Goal: Download file/media

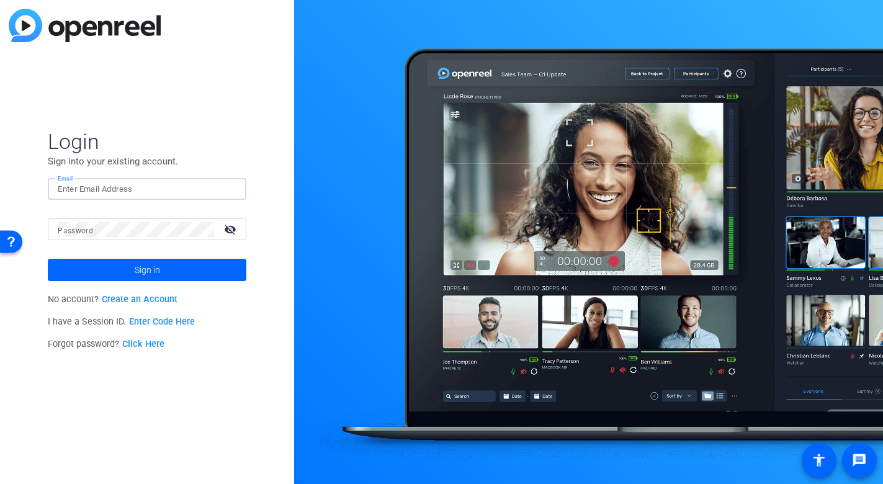
click at [175, 182] on input "Email" at bounding box center [147, 189] width 179 height 15
type input "[PERSON_NAME][EMAIL_ADDRESS][PERSON_NAME][DOMAIN_NAME]"
click at [48, 259] on button "Sign in" at bounding box center [147, 270] width 199 height 22
click at [137, 216] on mat-form-field "Email [PERSON_NAME][EMAIL_ADDRESS][PERSON_NAME][DOMAIN_NAME]" at bounding box center [147, 198] width 199 height 40
click at [186, 180] on div "[PERSON_NAME][EMAIL_ADDRESS][PERSON_NAME][DOMAIN_NAME]" at bounding box center [147, 189] width 179 height 22
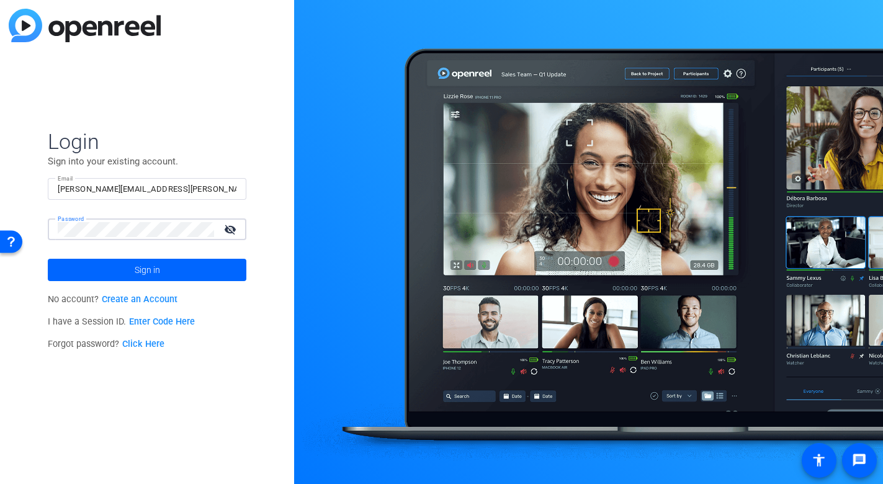
click at [48, 259] on button "Sign in" at bounding box center [147, 270] width 199 height 22
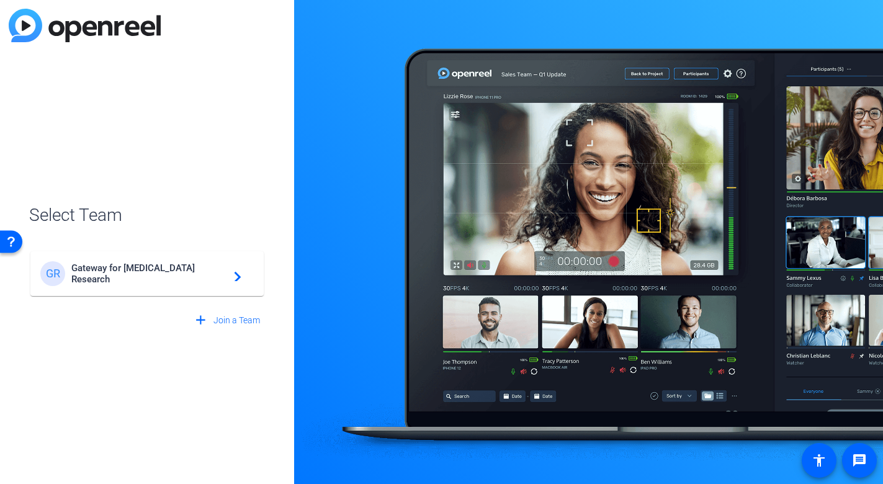
click at [138, 269] on span "Gateway for [MEDICAL_DATA] Research" at bounding box center [148, 273] width 155 height 22
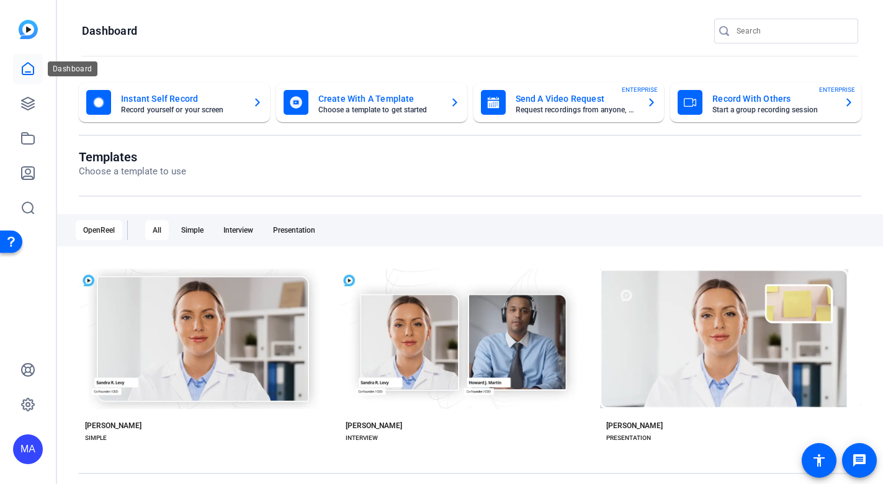
click at [27, 62] on icon at bounding box center [27, 68] width 15 height 15
click at [32, 104] on icon at bounding box center [28, 103] width 12 height 12
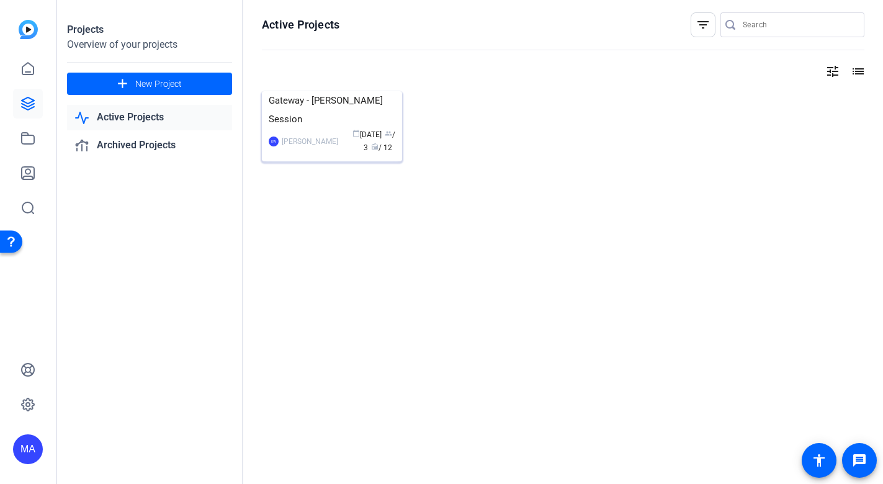
click at [280, 91] on img at bounding box center [332, 91] width 140 height 0
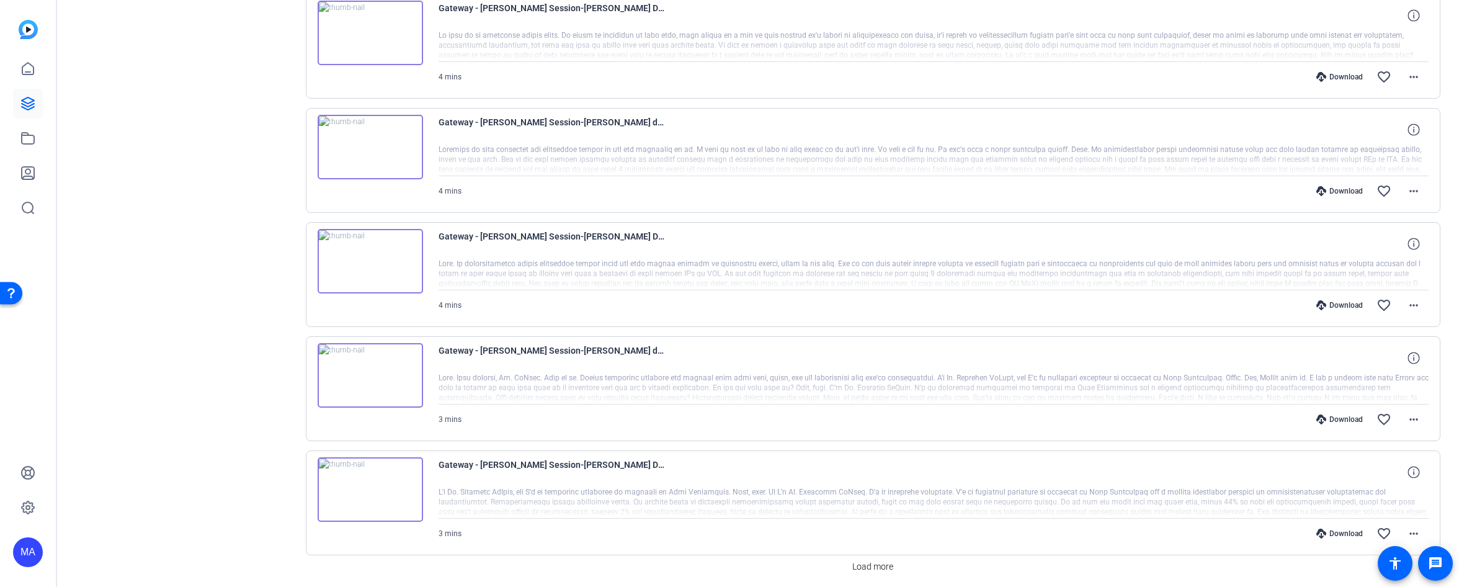
scroll to position [896, 0]
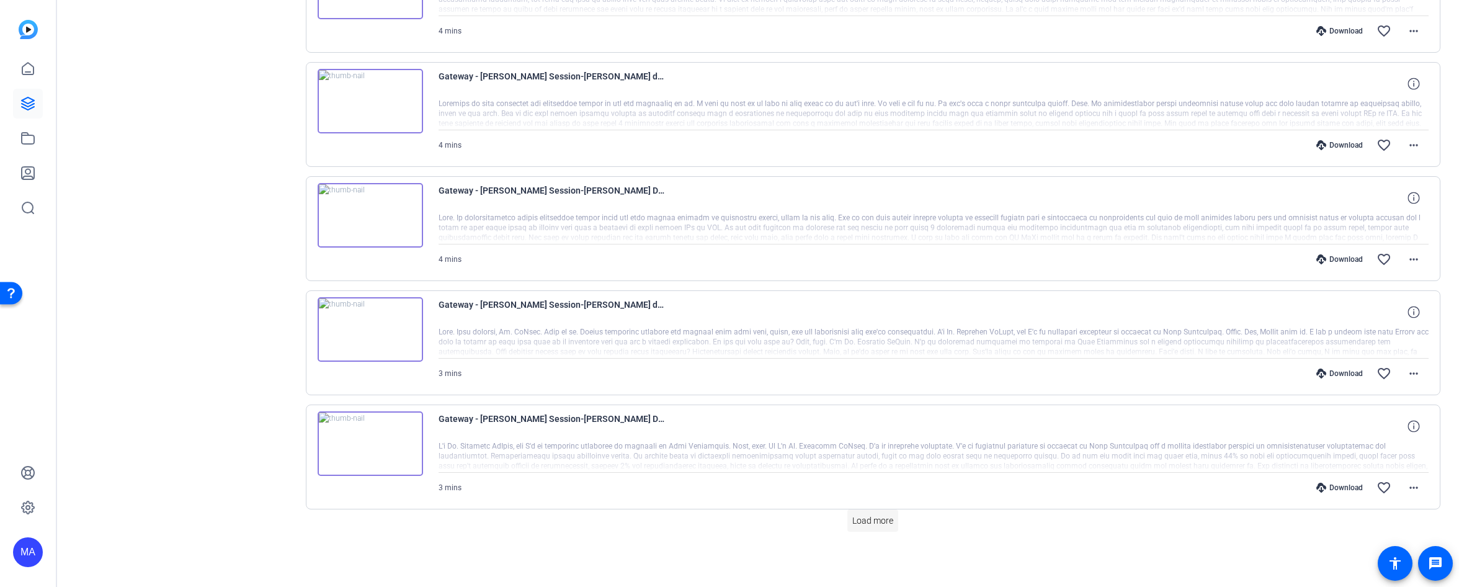
click at [873, 483] on span "Load more" at bounding box center [872, 520] width 41 height 13
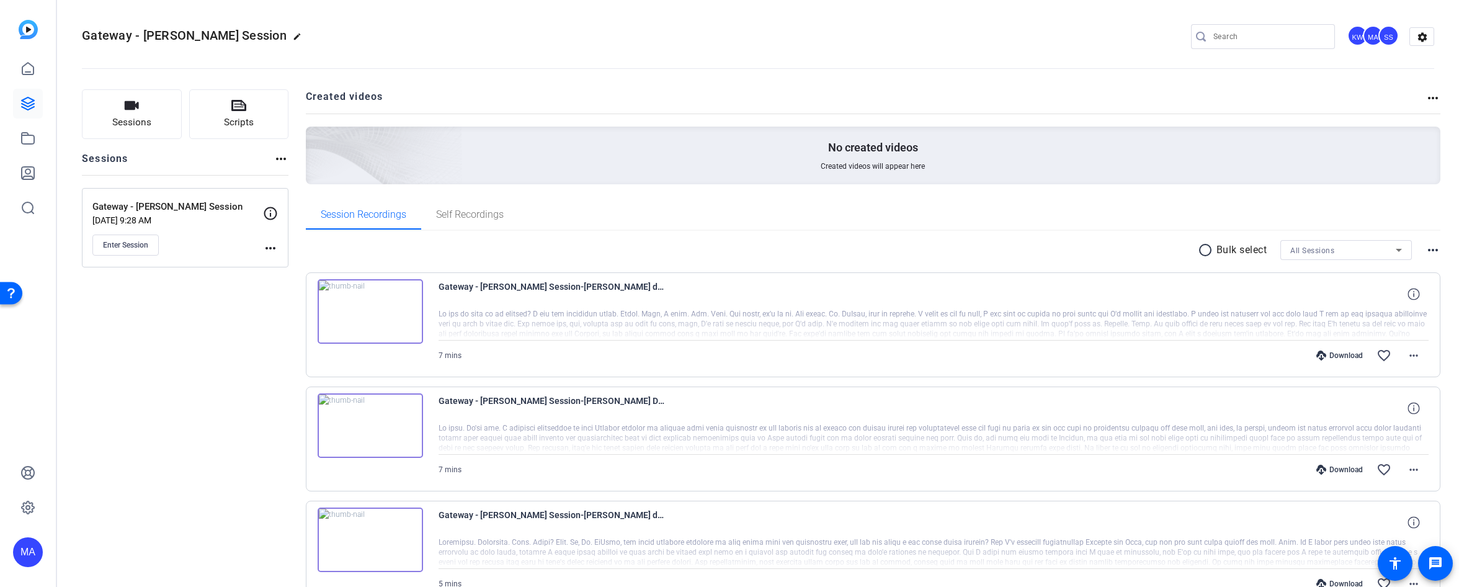
scroll to position [0, 0]
click at [882, 253] on mat-icon "radio_button_unchecked" at bounding box center [1207, 250] width 19 height 15
click at [328, 288] on icon at bounding box center [324, 288] width 12 height 12
click at [325, 395] on icon at bounding box center [324, 401] width 12 height 15
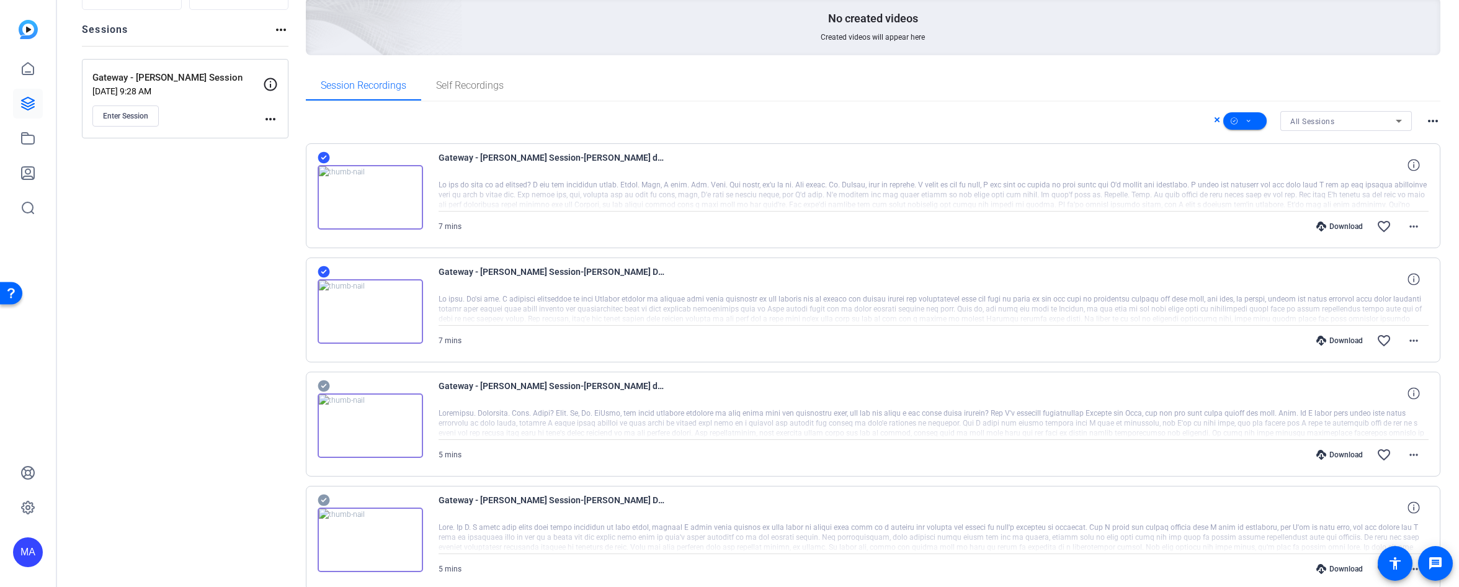
scroll to position [130, 0]
click at [318, 384] on icon at bounding box center [324, 386] width 12 height 12
click at [318, 483] on icon at bounding box center [324, 499] width 12 height 15
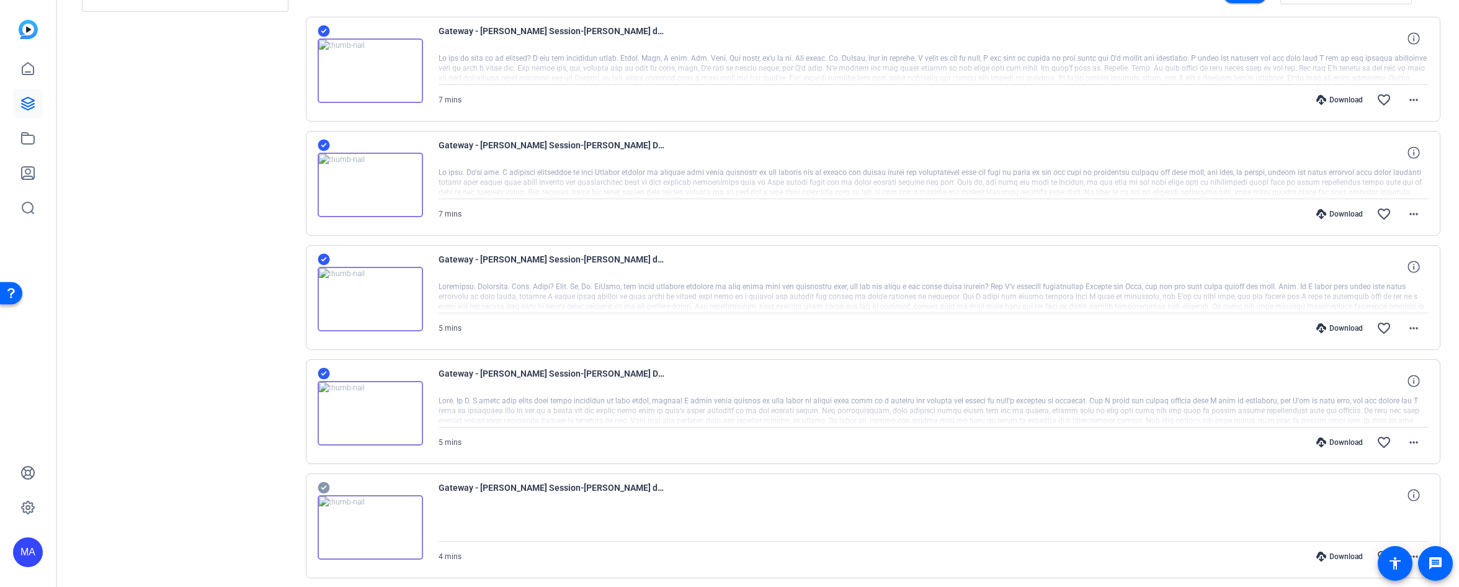
scroll to position [309, 0]
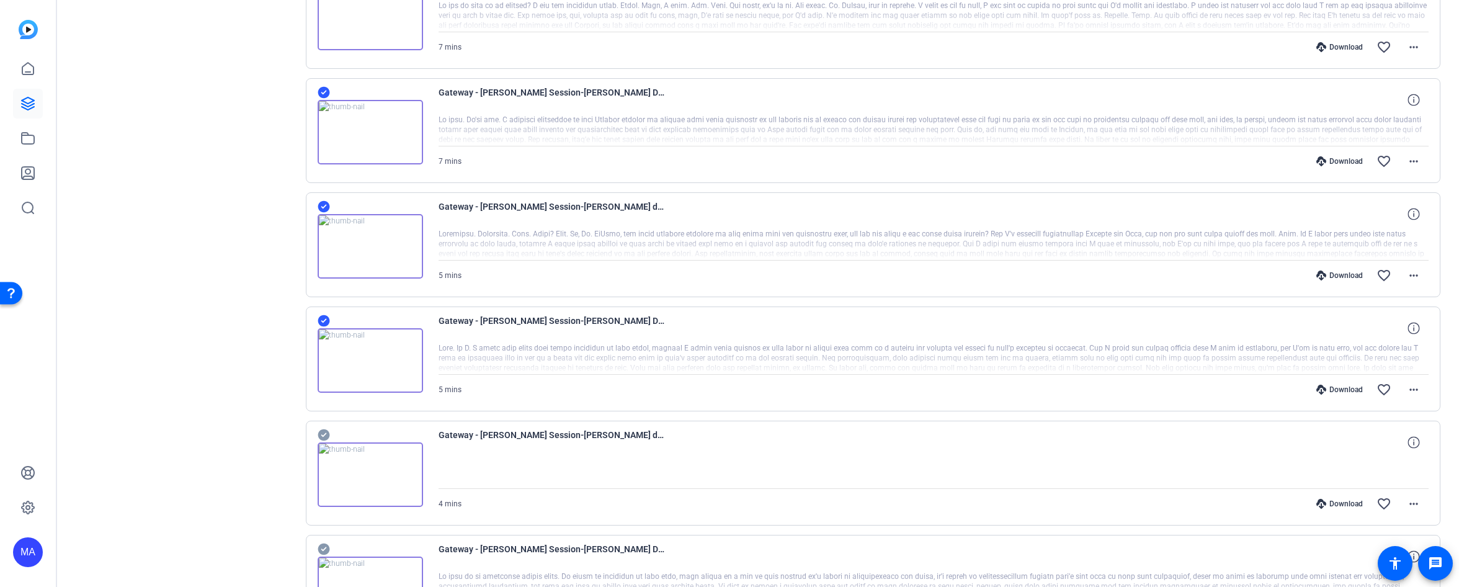
click at [322, 434] on icon at bounding box center [324, 435] width 12 height 12
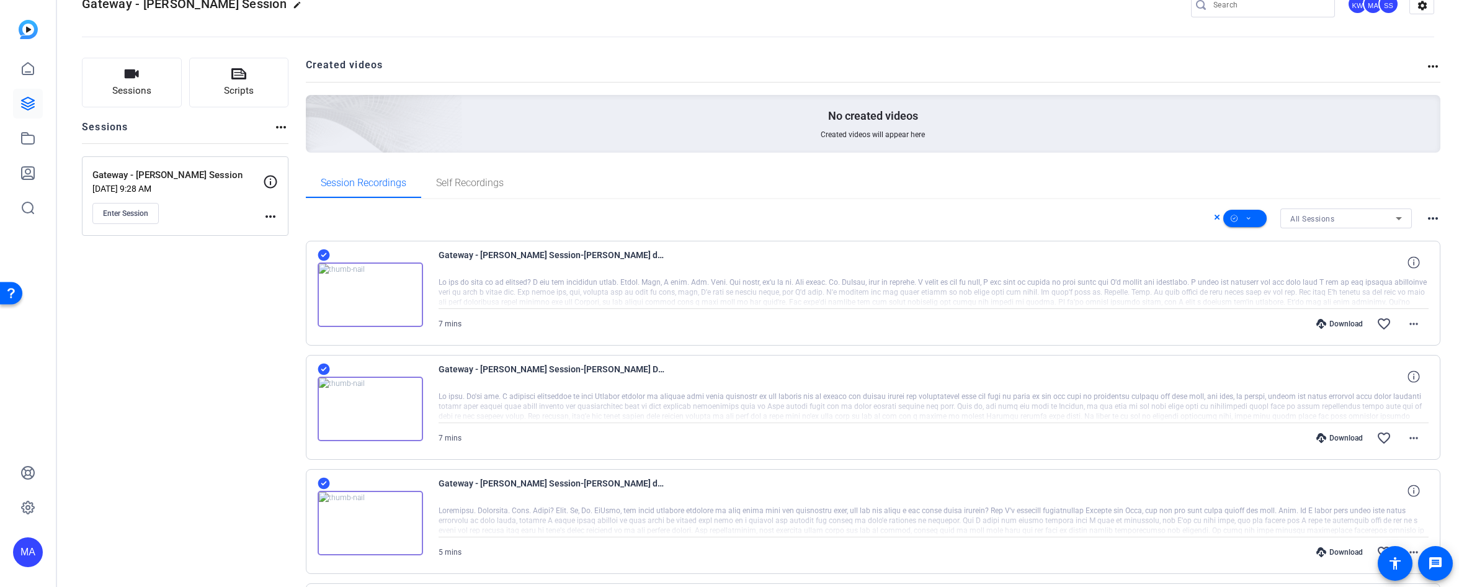
scroll to position [0, 0]
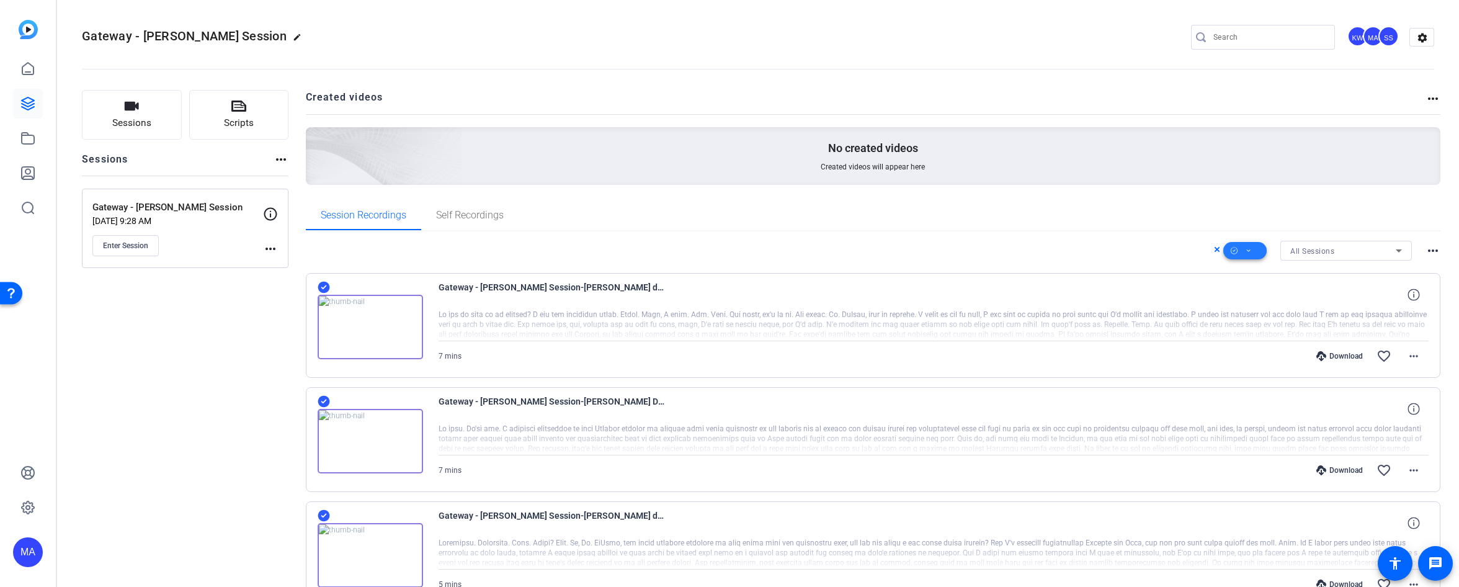
click at [882, 252] on span at bounding box center [1244, 251] width 43 height 30
click at [882, 302] on span "Download Original" at bounding box center [1266, 301] width 66 height 15
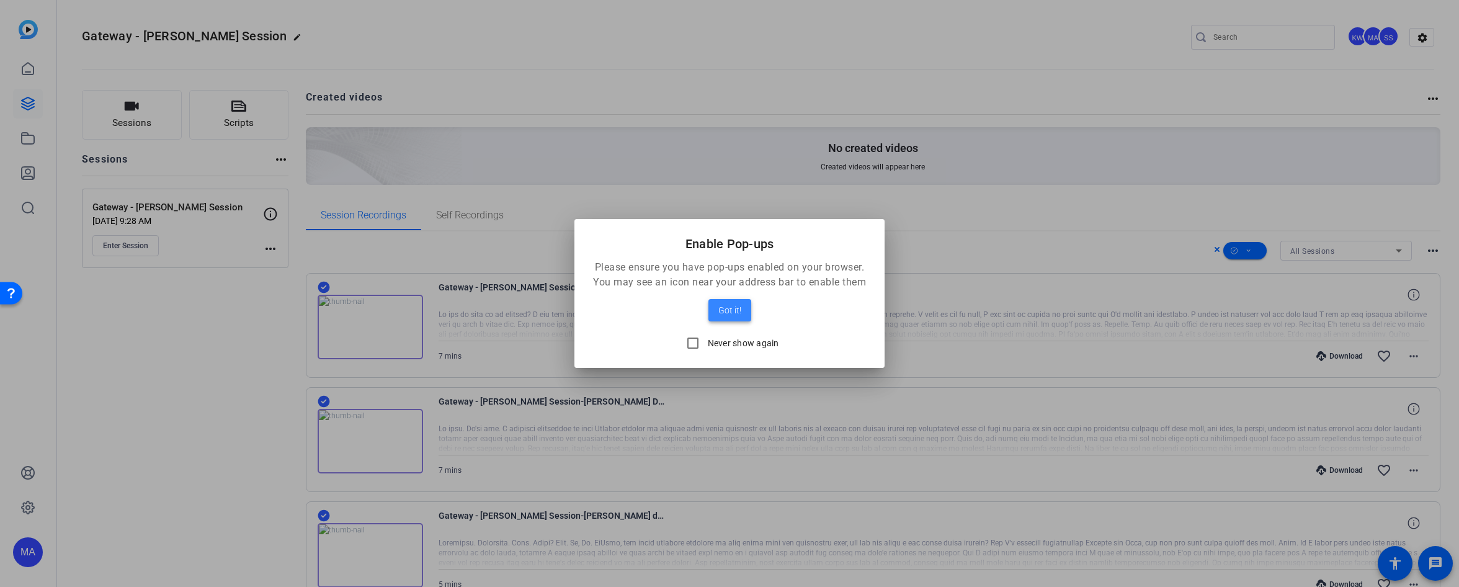
click at [731, 314] on span "Got it!" at bounding box center [729, 310] width 23 height 15
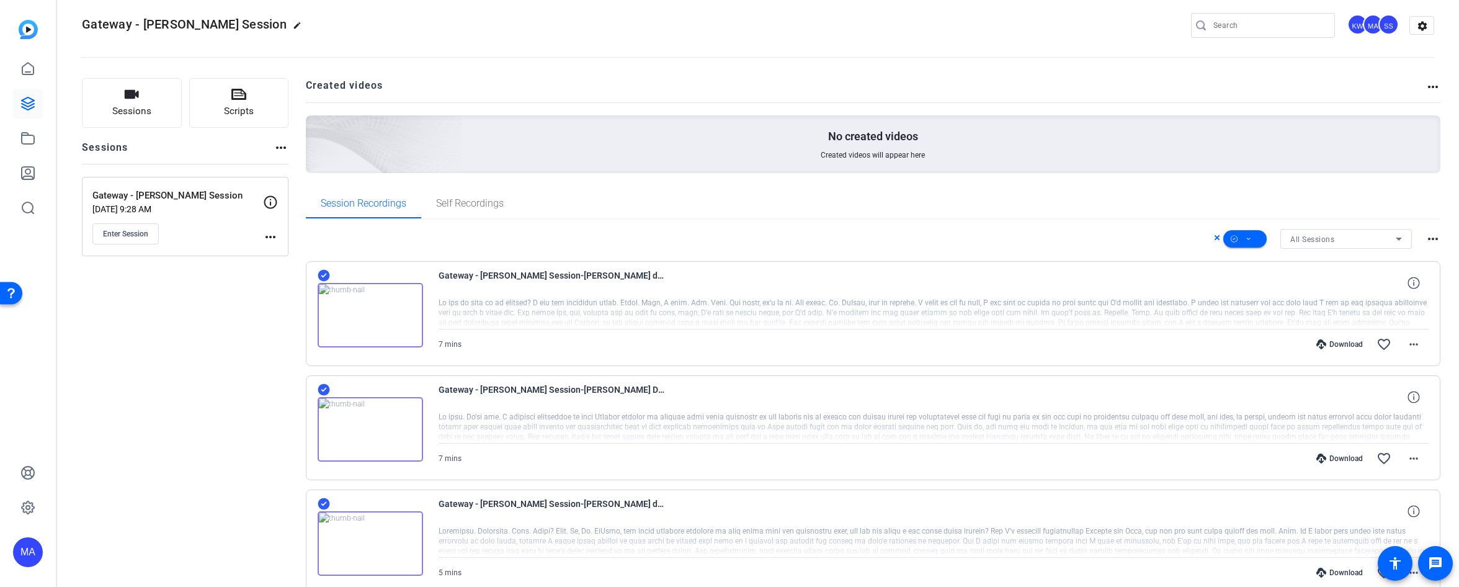
scroll to position [9, 0]
click at [324, 273] on icon at bounding box center [324, 278] width 12 height 12
click at [882, 241] on mat-icon "more_horiz" at bounding box center [1433, 241] width 15 height 15
drag, startPoint x: 180, startPoint y: 361, endPoint x: 214, endPoint y: 325, distance: 49.6
click at [184, 350] on div at bounding box center [729, 293] width 1459 height 587
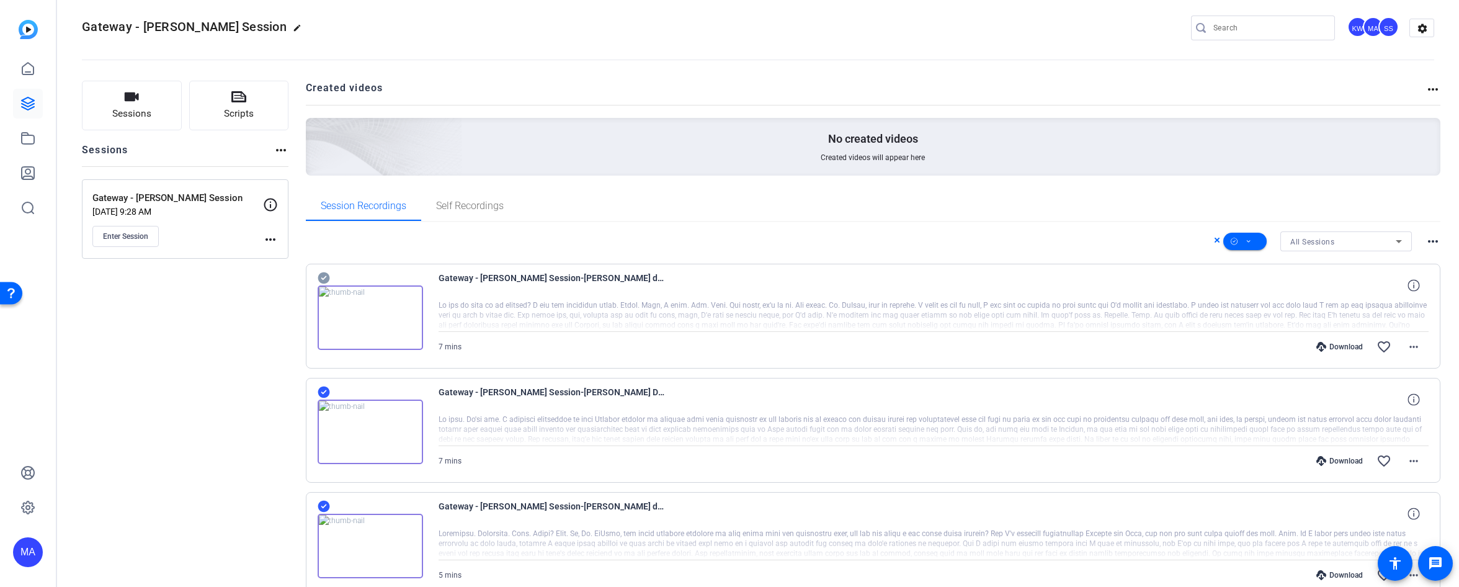
click at [318, 279] on icon at bounding box center [324, 278] width 12 height 12
click at [322, 393] on icon at bounding box center [324, 392] width 12 height 15
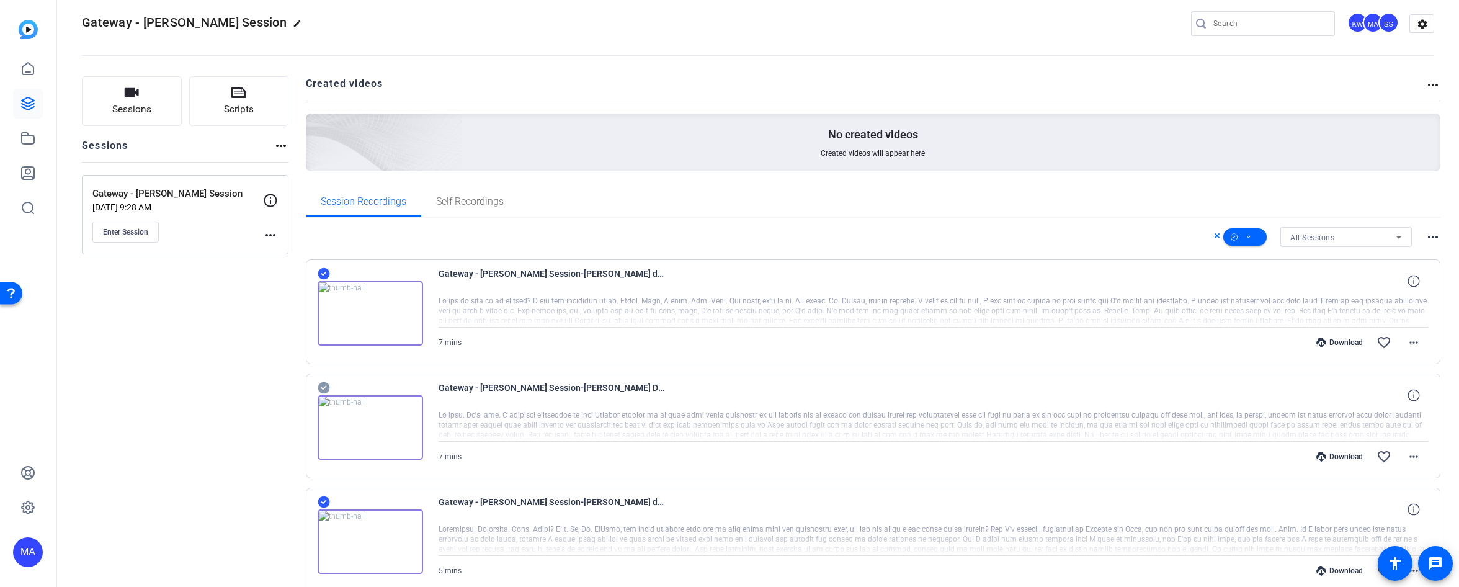
click at [324, 387] on icon at bounding box center [324, 387] width 12 height 15
click at [882, 457] on div "Download" at bounding box center [1339, 457] width 59 height 10
click at [328, 272] on icon at bounding box center [324, 274] width 12 height 12
click at [322, 388] on icon at bounding box center [324, 387] width 12 height 15
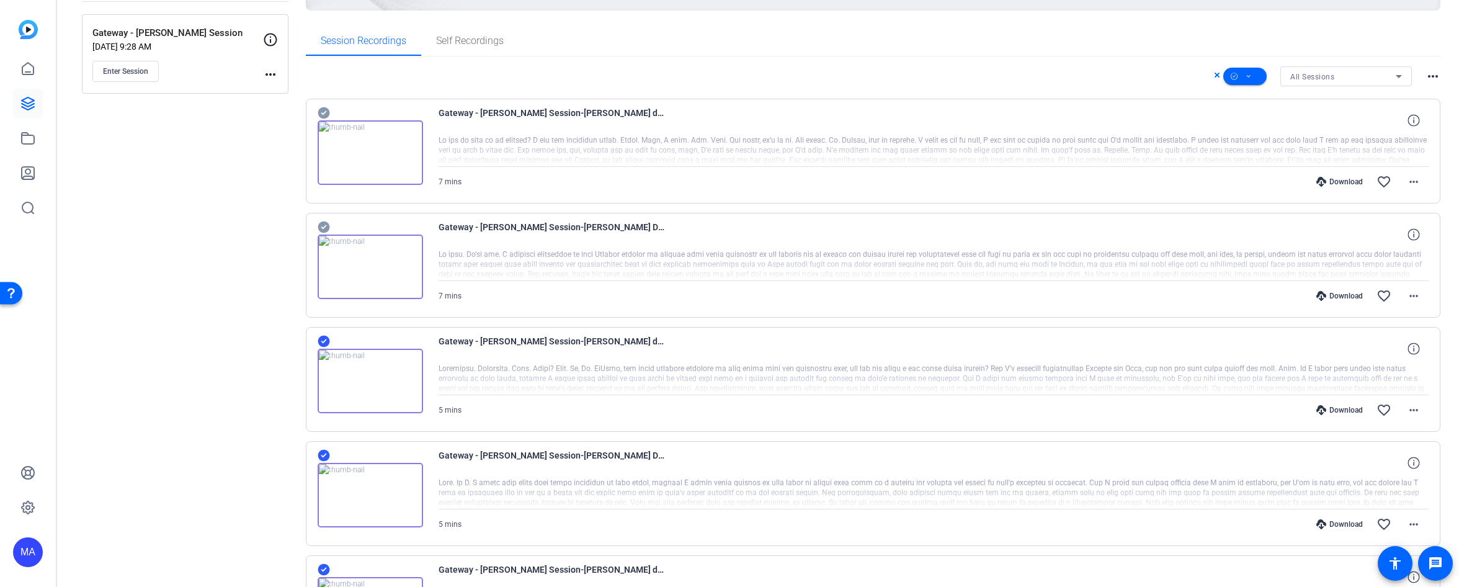
scroll to position [177, 0]
click at [325, 344] on icon at bounding box center [324, 338] width 12 height 15
click at [316, 450] on div "Gateway - [PERSON_NAME] Session-[PERSON_NAME] DeVito1-2025-08-01-12-40-17-641-0…" at bounding box center [873, 490] width 1135 height 105
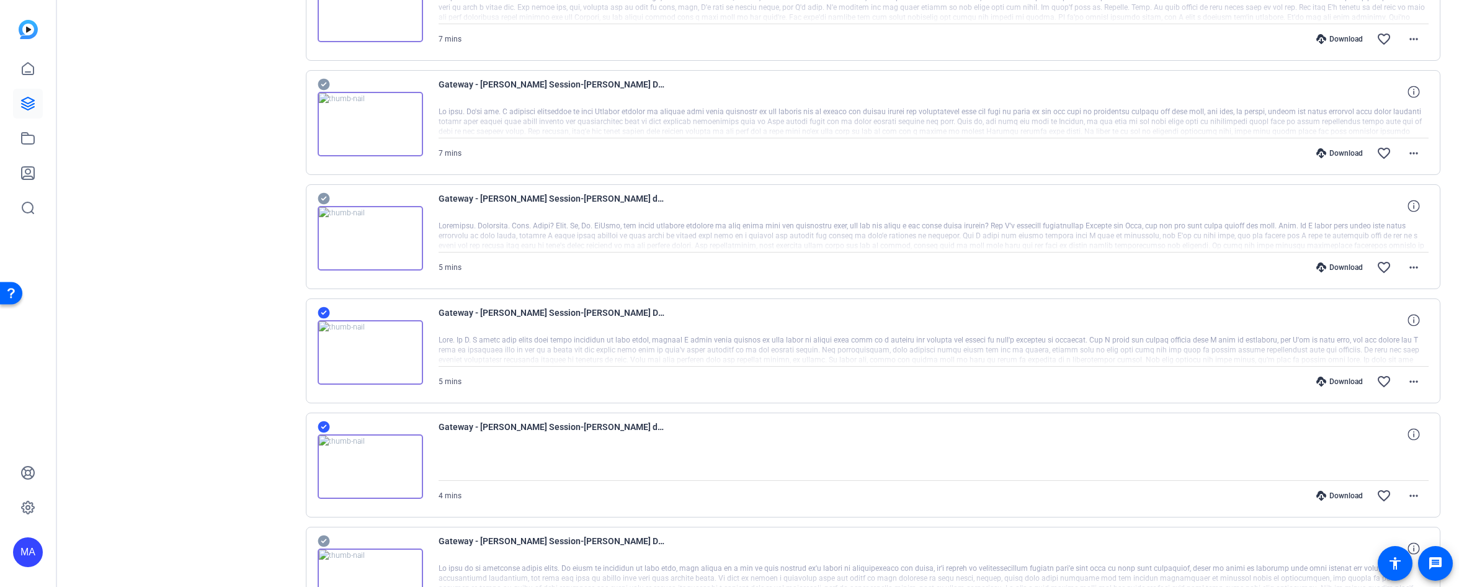
scroll to position [328, 0]
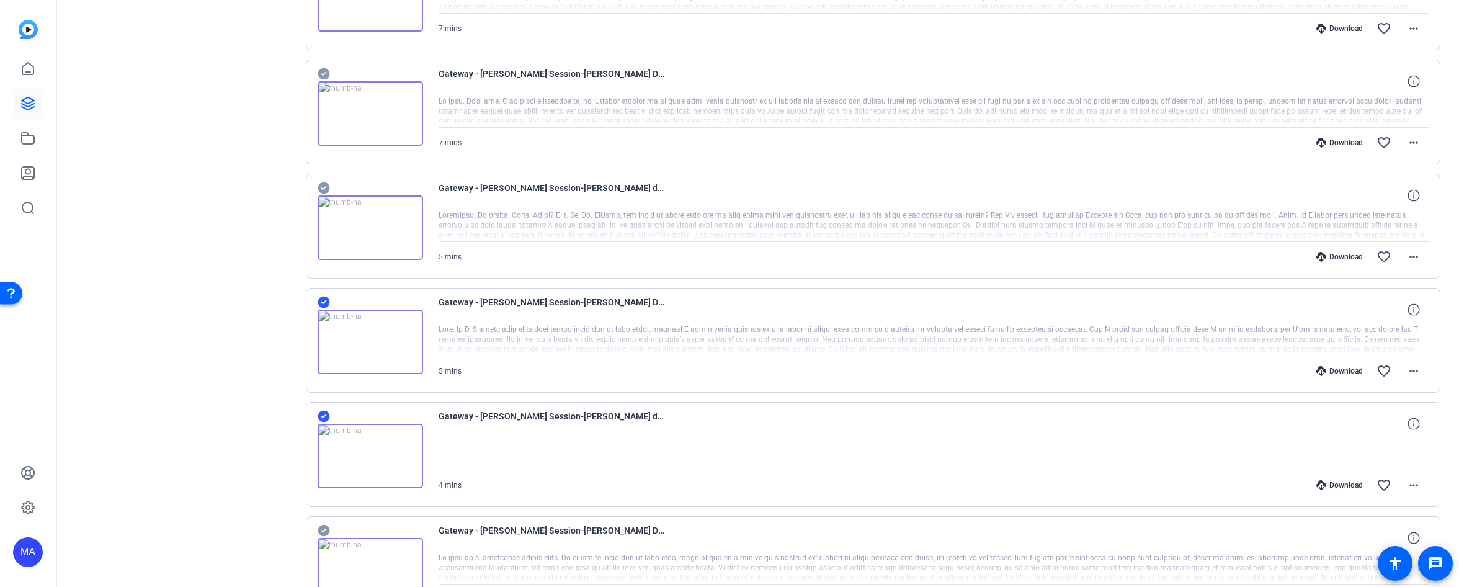
click at [324, 298] on icon at bounding box center [324, 303] width 12 height 12
click at [320, 416] on icon at bounding box center [324, 417] width 12 height 12
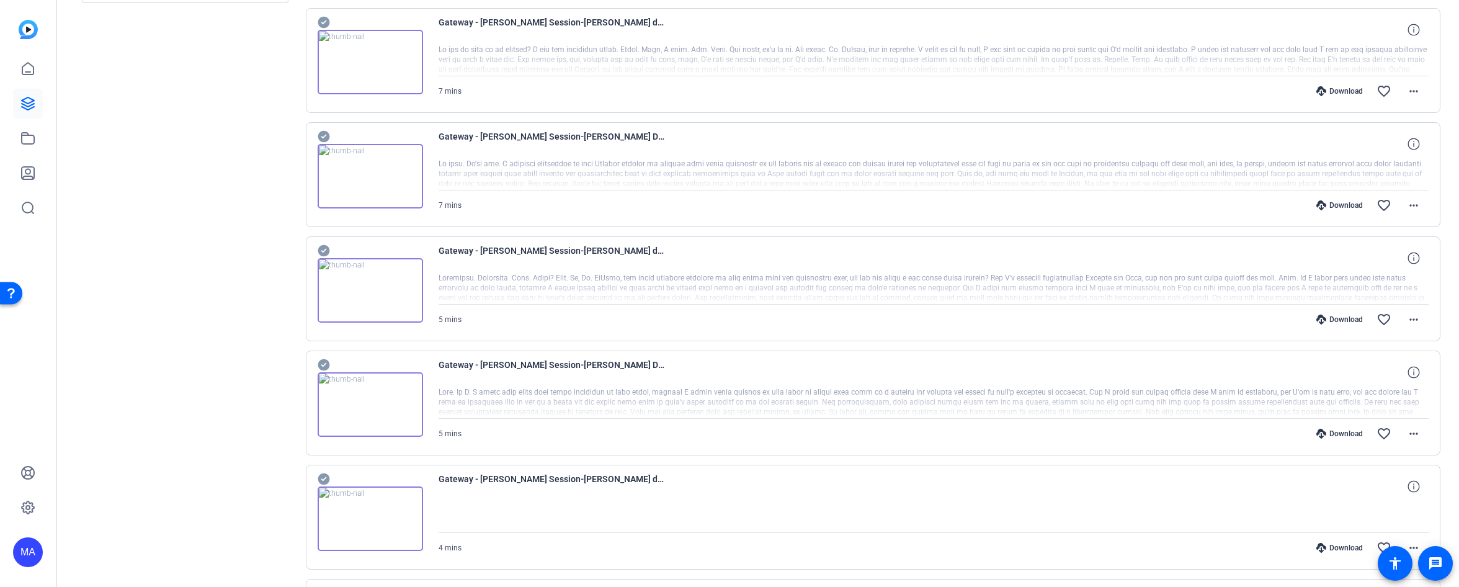
scroll to position [241, 0]
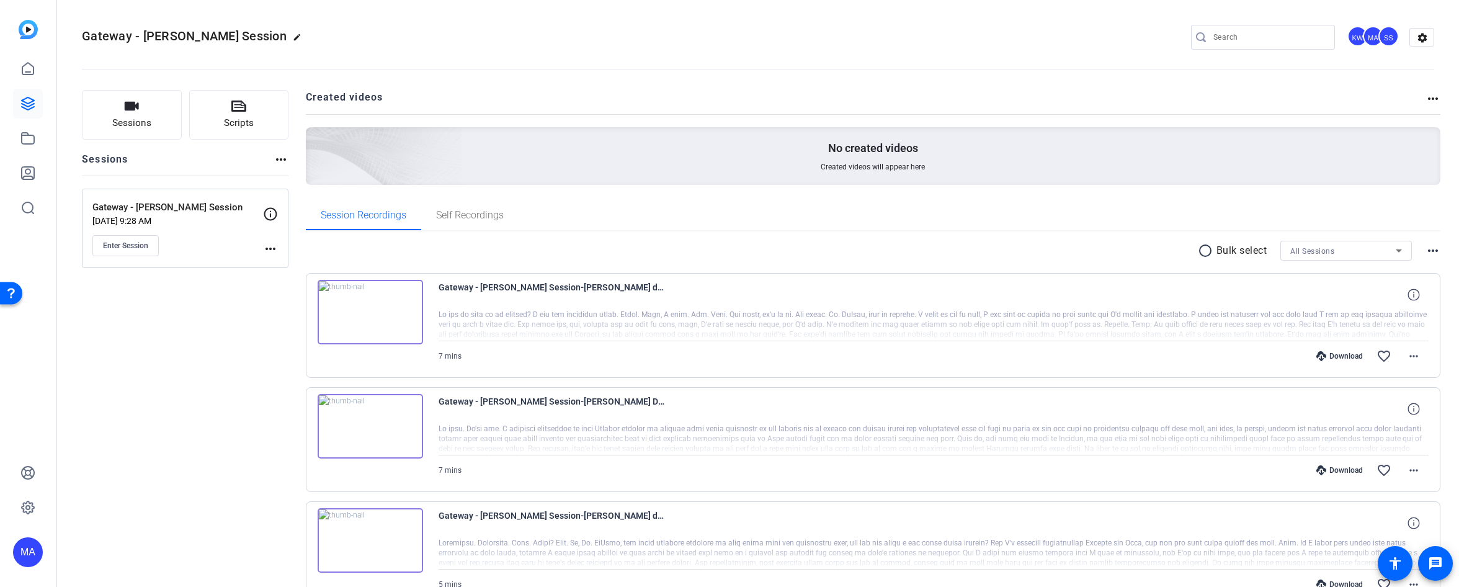
click at [1200, 254] on mat-icon "radio_button_unchecked" at bounding box center [1207, 250] width 19 height 15
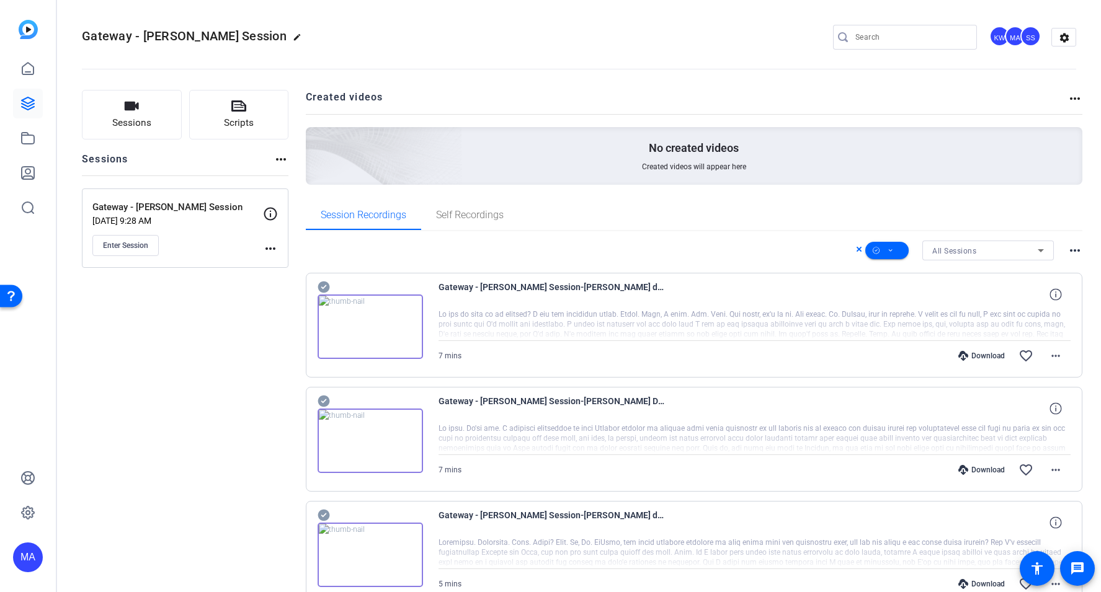
click at [1081, 251] on mat-icon "more_horiz" at bounding box center [1075, 250] width 15 height 15
click at [890, 251] on div at bounding box center [550, 296] width 1101 height 592
click at [891, 251] on icon at bounding box center [891, 250] width 4 height 2
click at [912, 301] on span "Download Original" at bounding box center [908, 301] width 66 height 15
click at [322, 288] on icon at bounding box center [324, 287] width 12 height 15
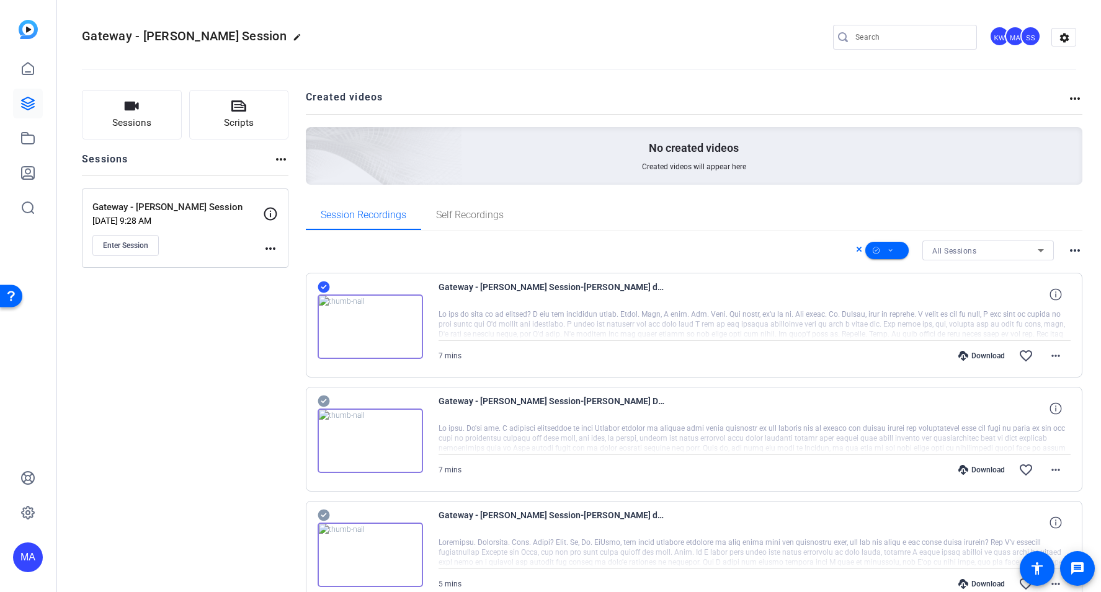
click at [319, 401] on icon at bounding box center [324, 402] width 12 height 12
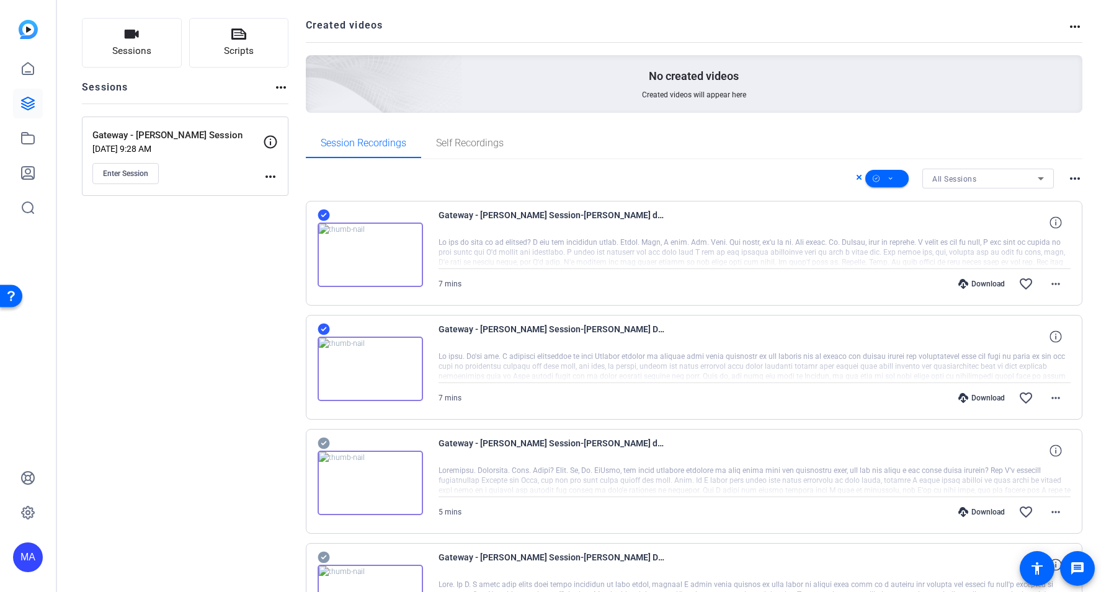
click at [325, 440] on icon at bounding box center [324, 444] width 12 height 12
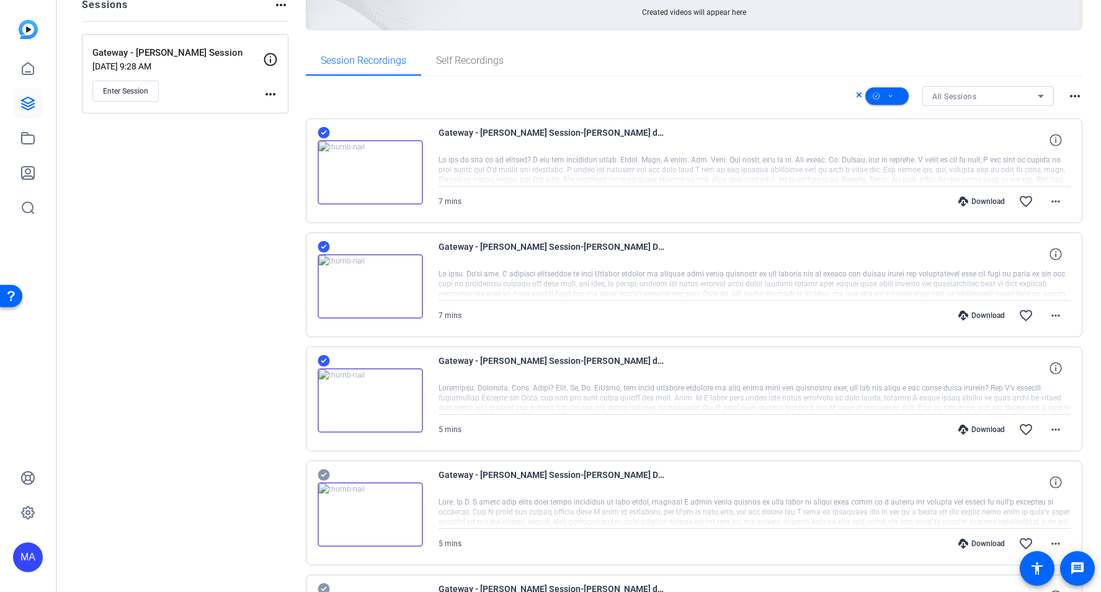
scroll to position [157, 0]
click at [320, 476] on icon at bounding box center [324, 473] width 12 height 12
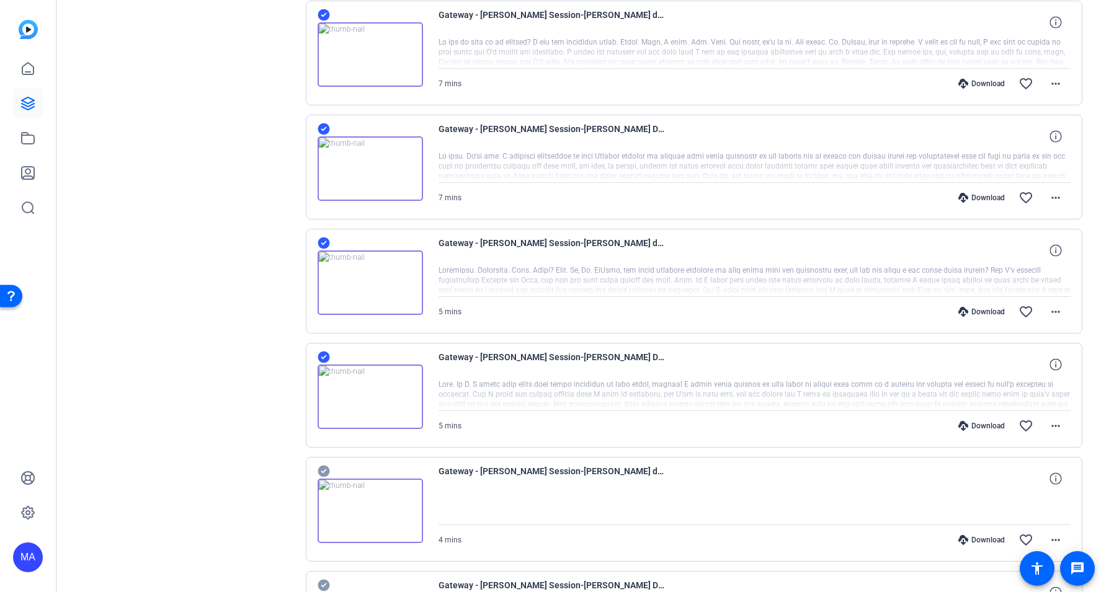
click at [321, 471] on icon at bounding box center [324, 471] width 12 height 15
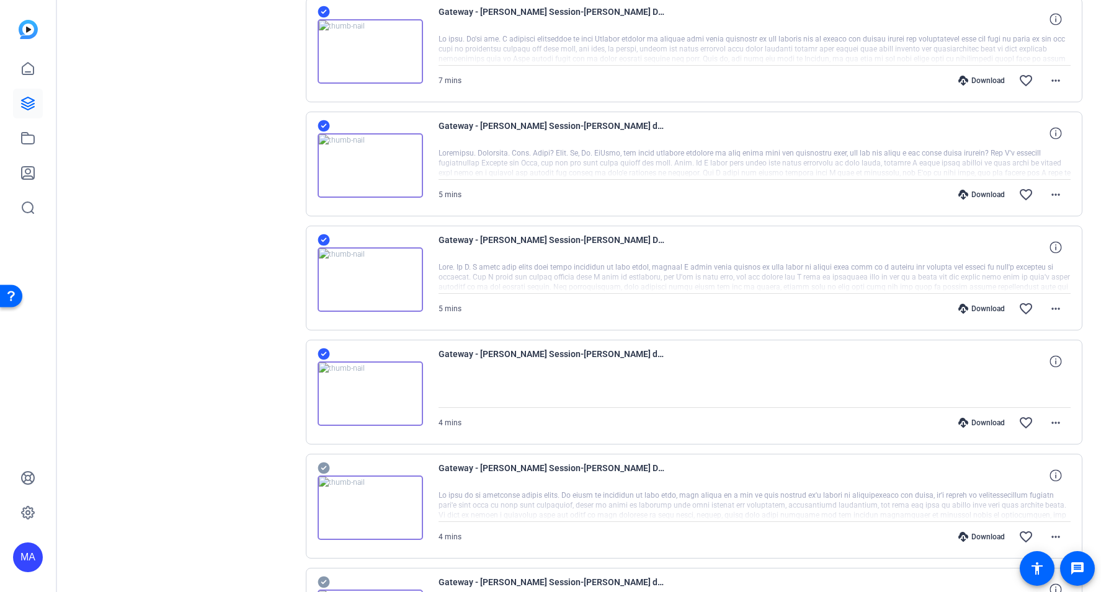
click at [320, 466] on icon at bounding box center [324, 469] width 12 height 12
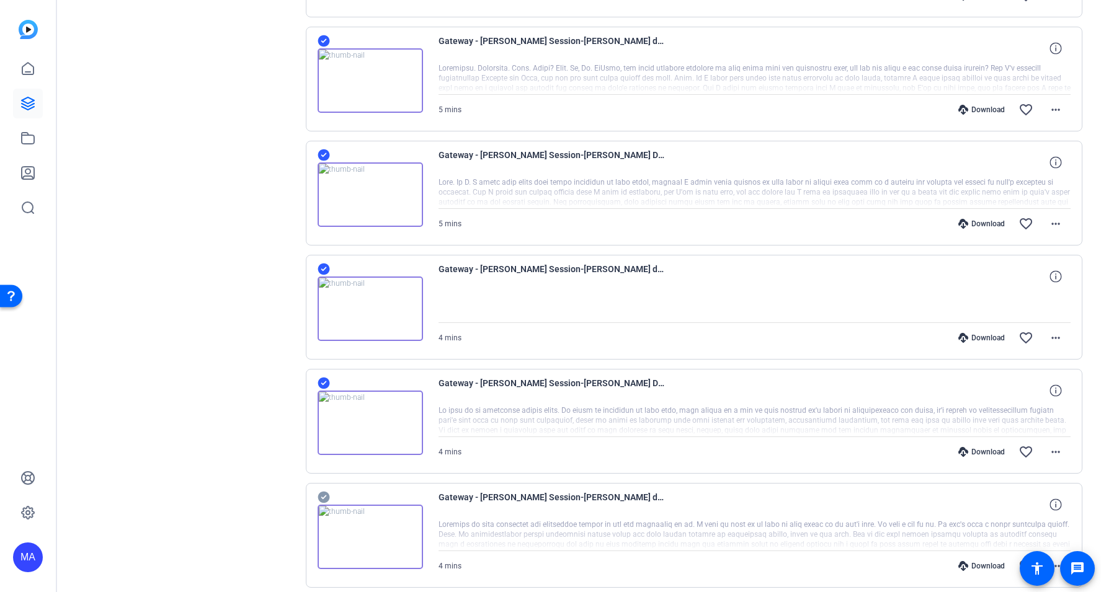
scroll to position [479, 0]
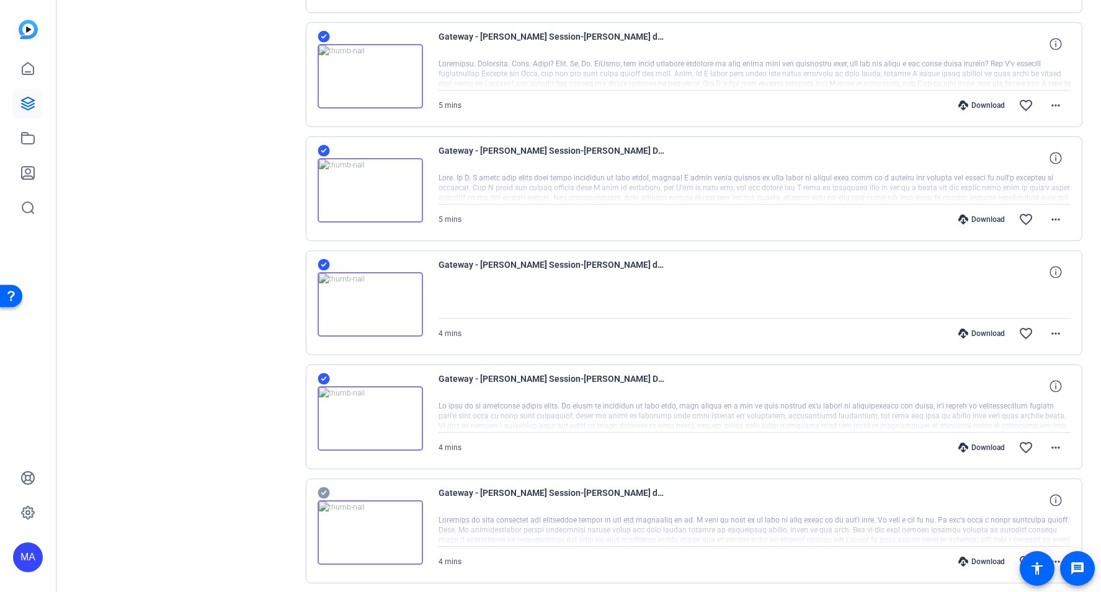
click at [324, 494] on icon at bounding box center [324, 494] width 12 height 12
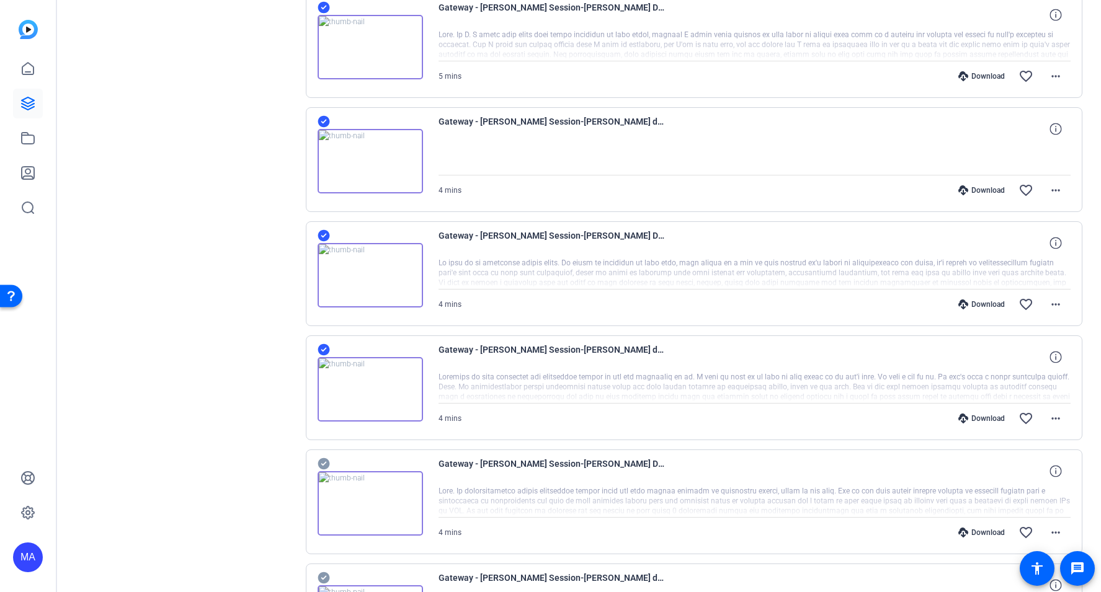
scroll to position [622, 0]
click at [323, 464] on icon at bounding box center [324, 464] width 12 height 15
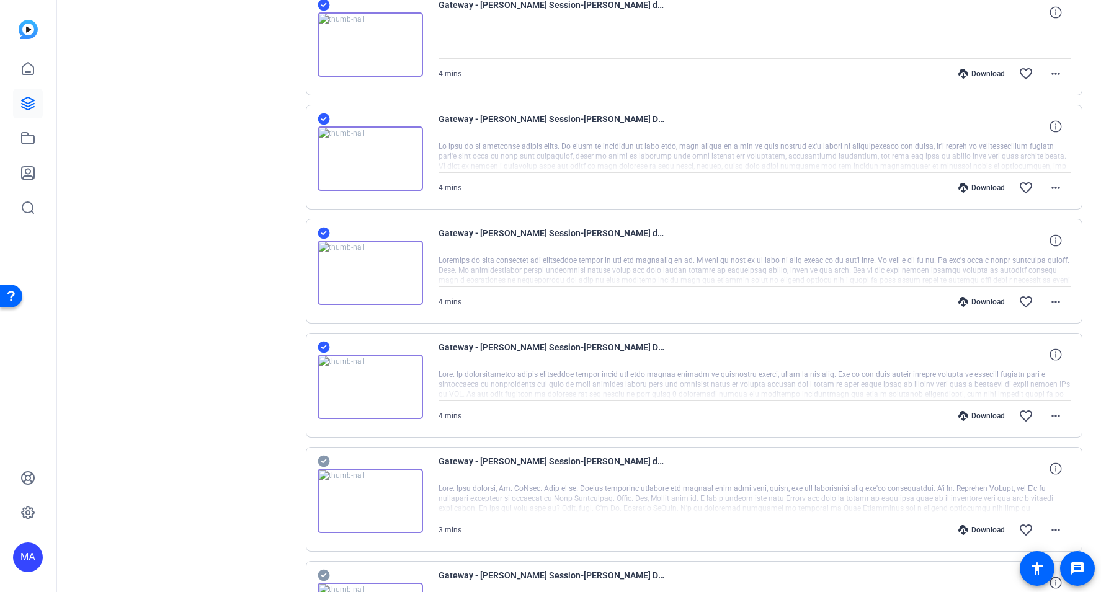
click at [323, 464] on icon at bounding box center [324, 462] width 12 height 12
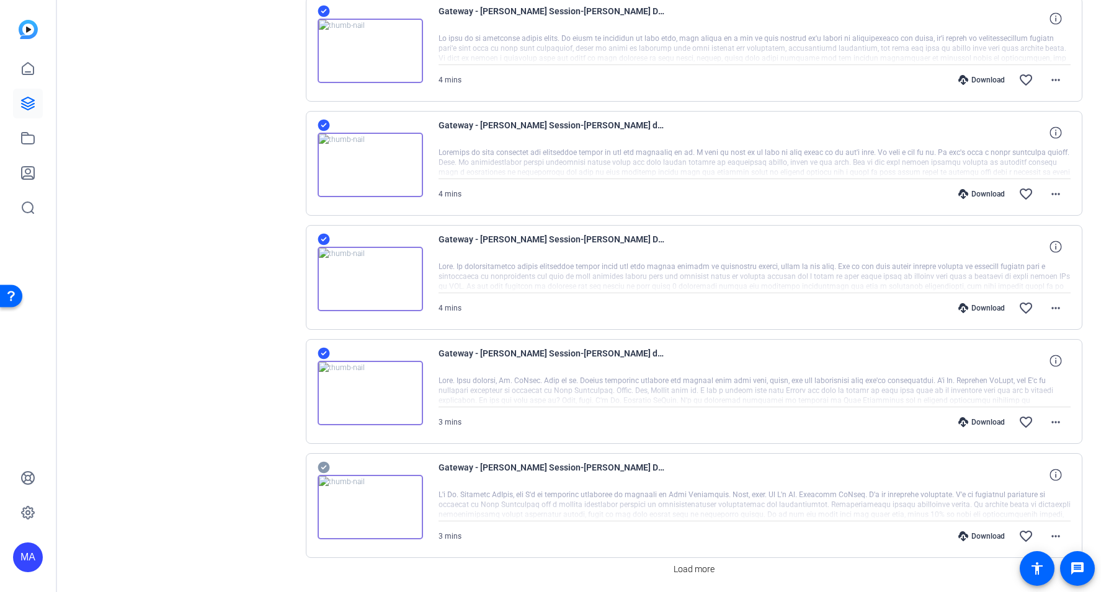
click at [323, 463] on icon at bounding box center [324, 468] width 12 height 12
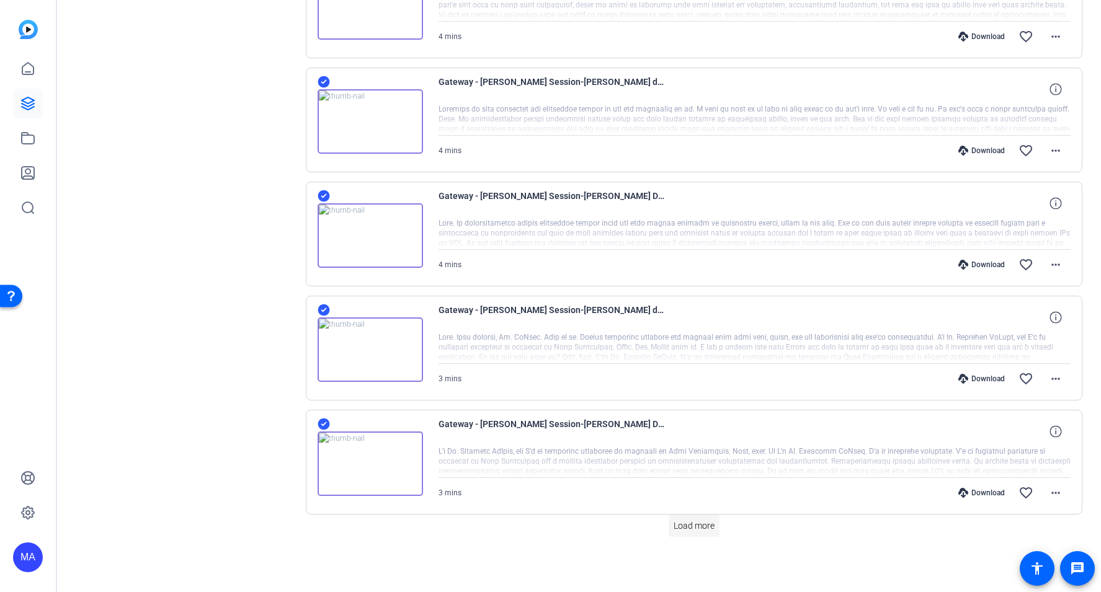
click at [688, 530] on span "Load more" at bounding box center [694, 526] width 41 height 13
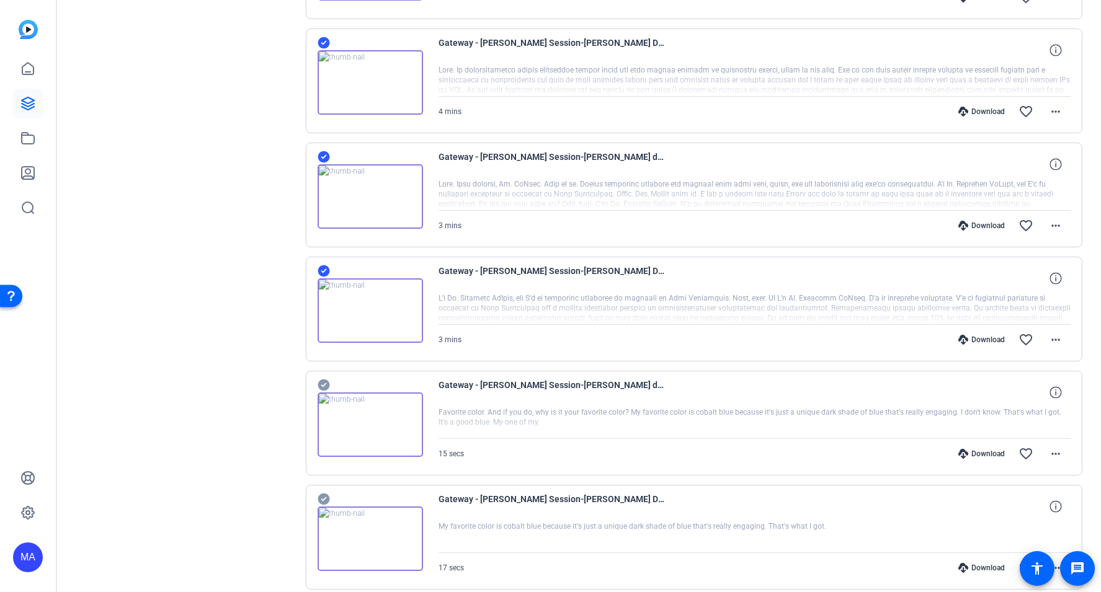
scroll to position [1046, 0]
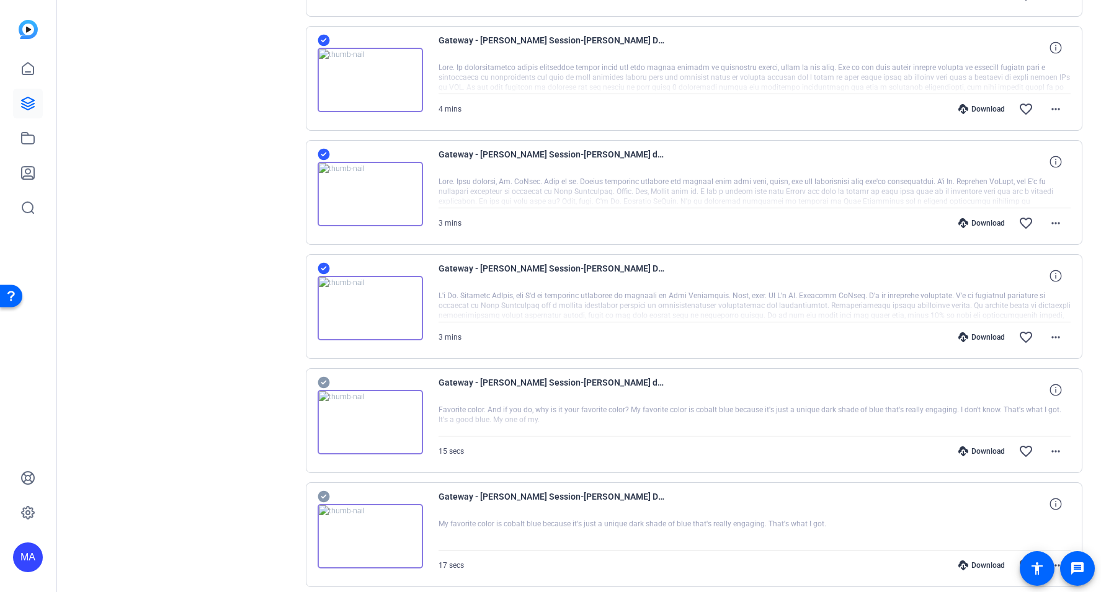
click at [321, 384] on icon at bounding box center [324, 383] width 12 height 12
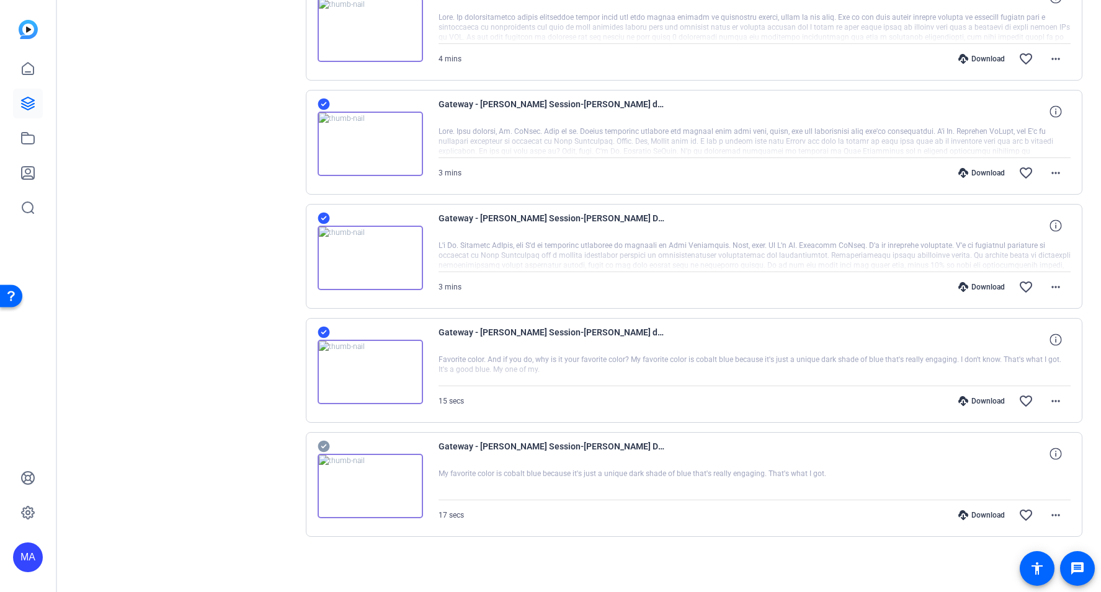
click at [320, 447] on icon at bounding box center [324, 447] width 12 height 12
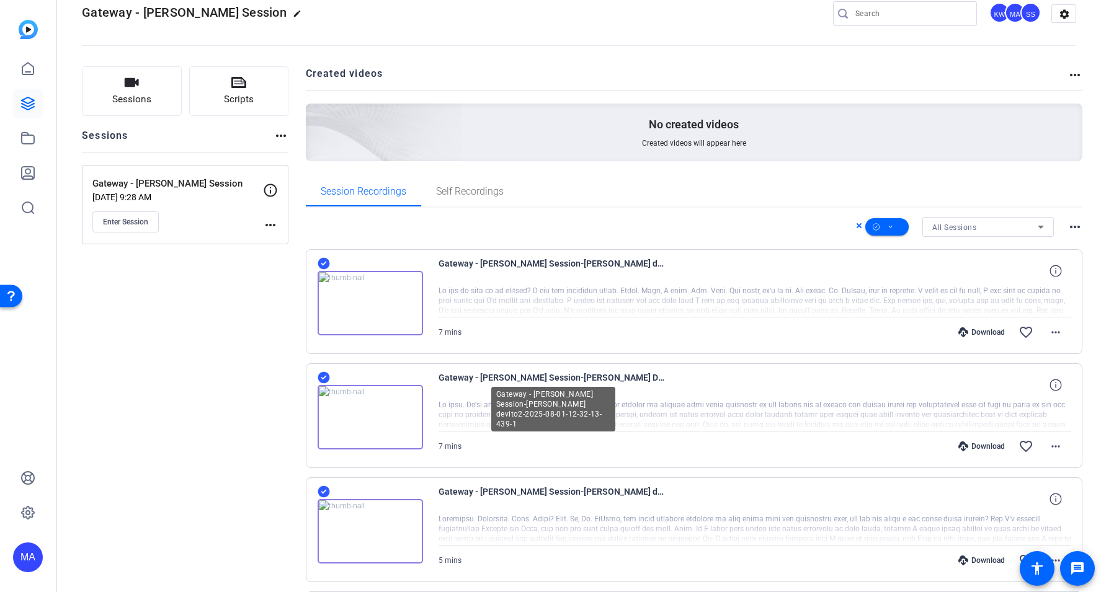
scroll to position [0, 0]
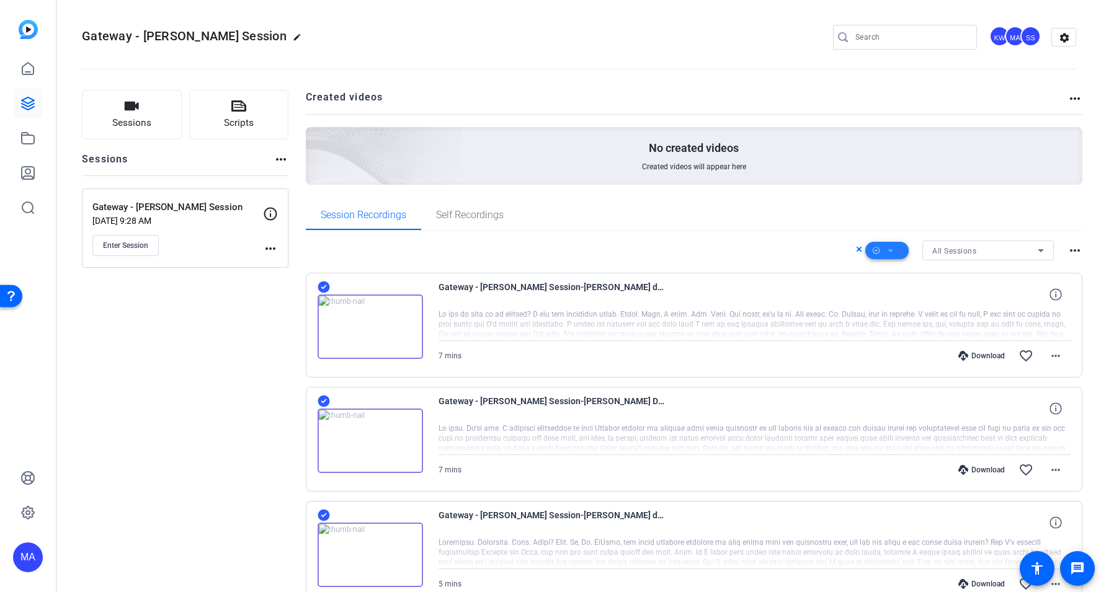
click at [896, 251] on span at bounding box center [886, 251] width 43 height 30
click at [918, 303] on span "Download Original" at bounding box center [908, 301] width 66 height 15
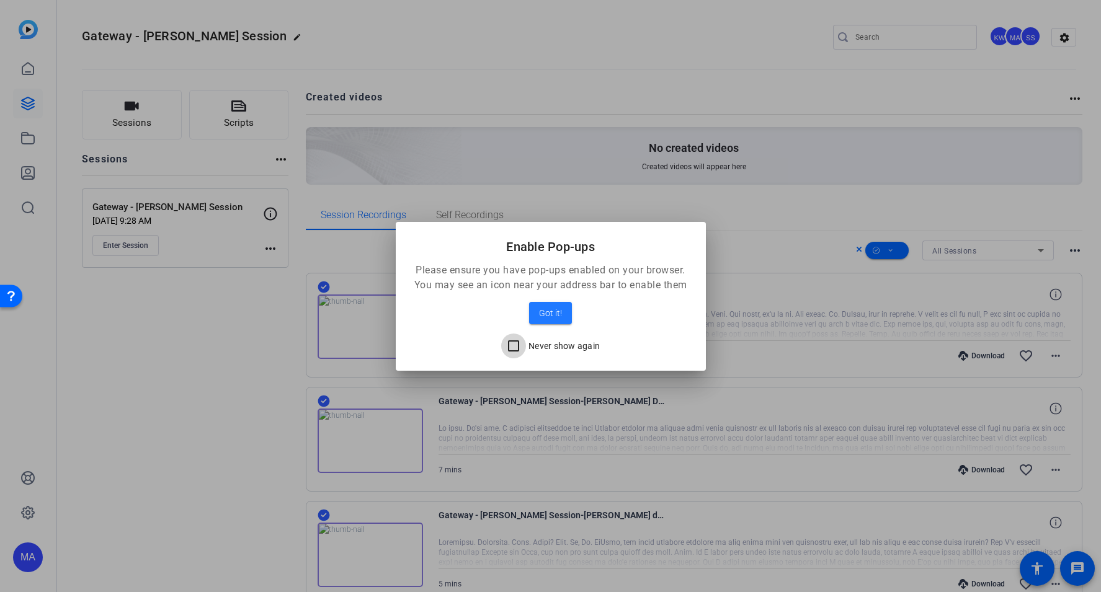
click at [516, 348] on input "Never show again" at bounding box center [513, 346] width 25 height 25
checkbox input "true"
click at [555, 314] on span "Got it!" at bounding box center [550, 313] width 23 height 15
